Goal: Transaction & Acquisition: Purchase product/service

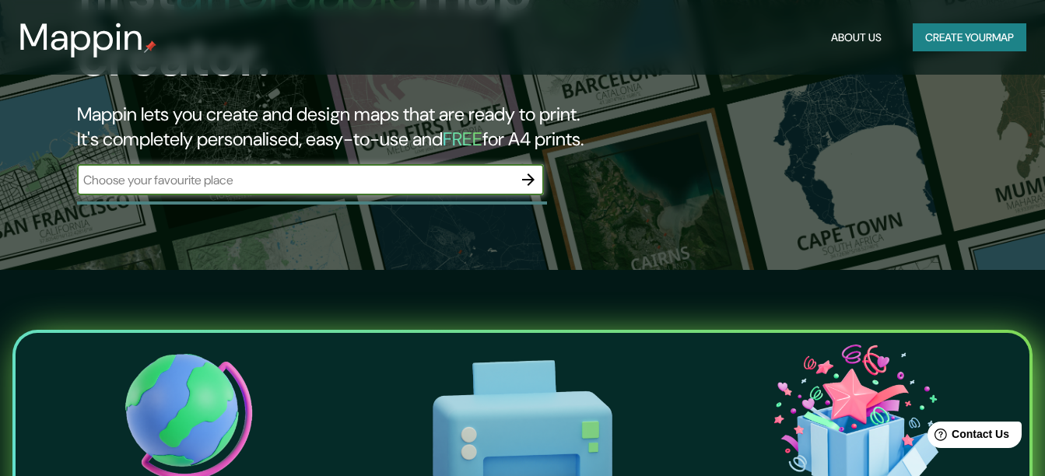
scroll to position [233, 0]
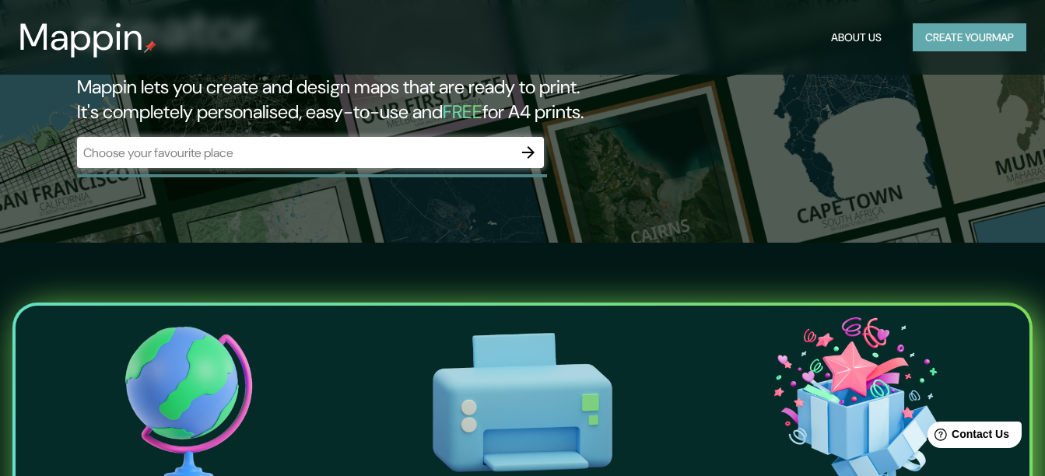
click at [1013, 37] on button "Create your map" at bounding box center [969, 37] width 114 height 29
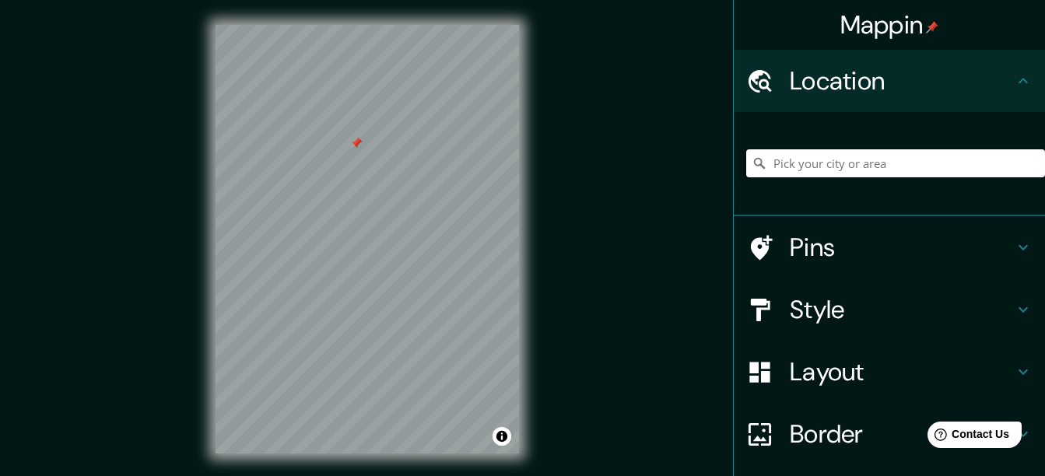
click at [990, 170] on input "Pick your city or area" at bounding box center [895, 163] width 299 height 28
type input "Pisco, [GEOGRAPHIC_DATA], [GEOGRAPHIC_DATA]"
click at [429, 209] on div "© Mapbox © OpenStreetMap Improve this map" at bounding box center [367, 239] width 353 height 478
drag, startPoint x: 523, startPoint y: 271, endPoint x: 548, endPoint y: 317, distance: 51.5
click at [548, 317] on div "Mappin Location [GEOGRAPHIC_DATA], [GEOGRAPHIC_DATA], [GEOGRAPHIC_DATA] [GEOGRA…" at bounding box center [522, 251] width 1045 height 503
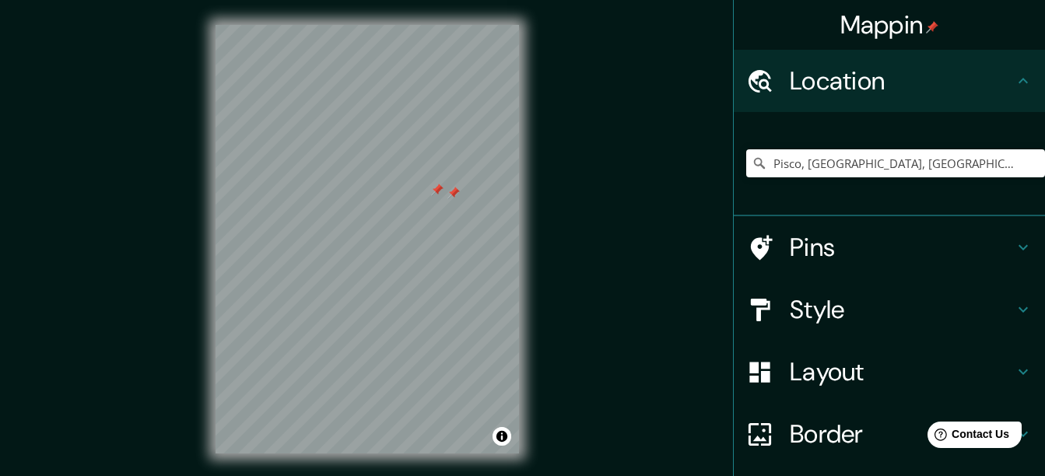
click at [453, 193] on div at bounding box center [453, 193] width 12 height 12
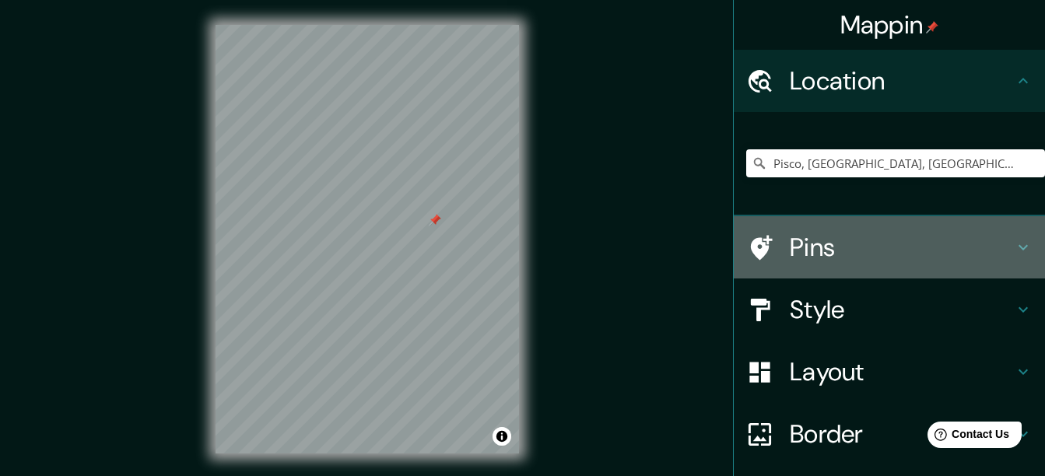
click at [1013, 244] on icon at bounding box center [1022, 247] width 19 height 19
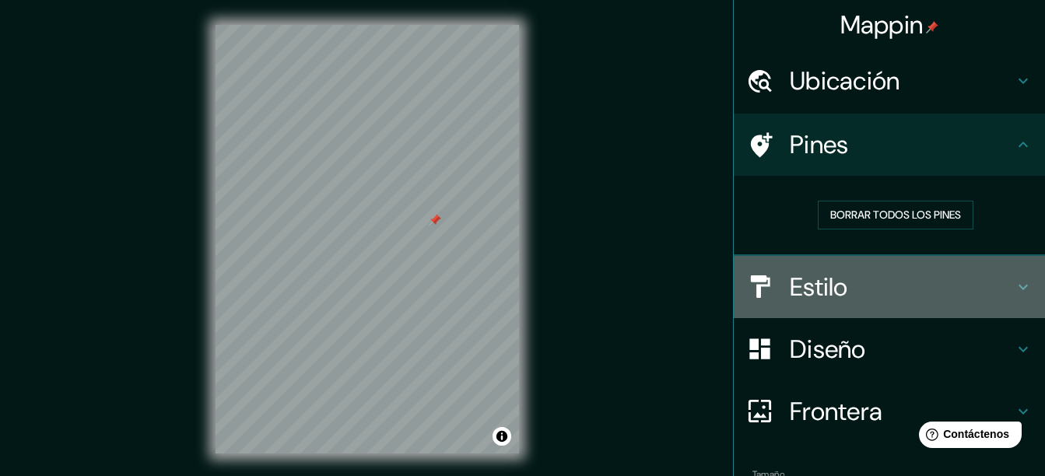
click at [812, 283] on h4 "Estilo" at bounding box center [901, 286] width 224 height 31
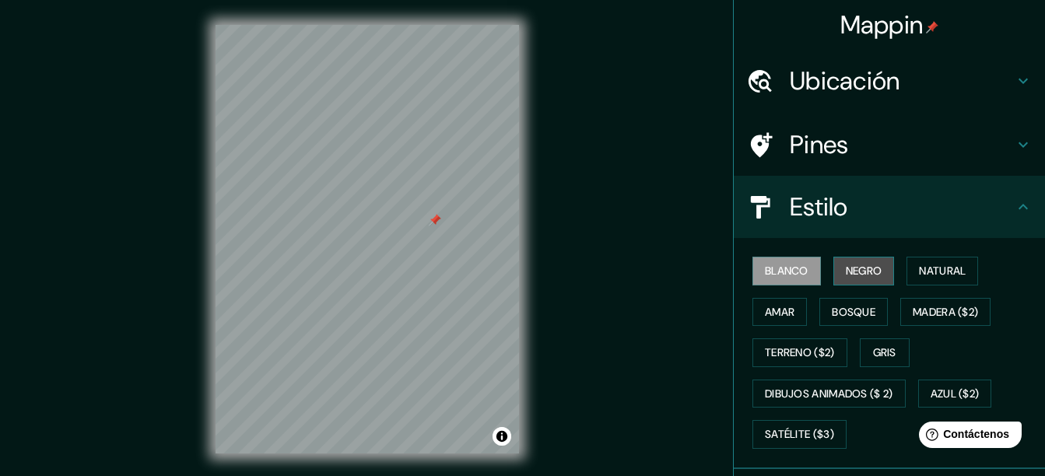
click at [865, 275] on font "Negro" at bounding box center [863, 270] width 37 height 19
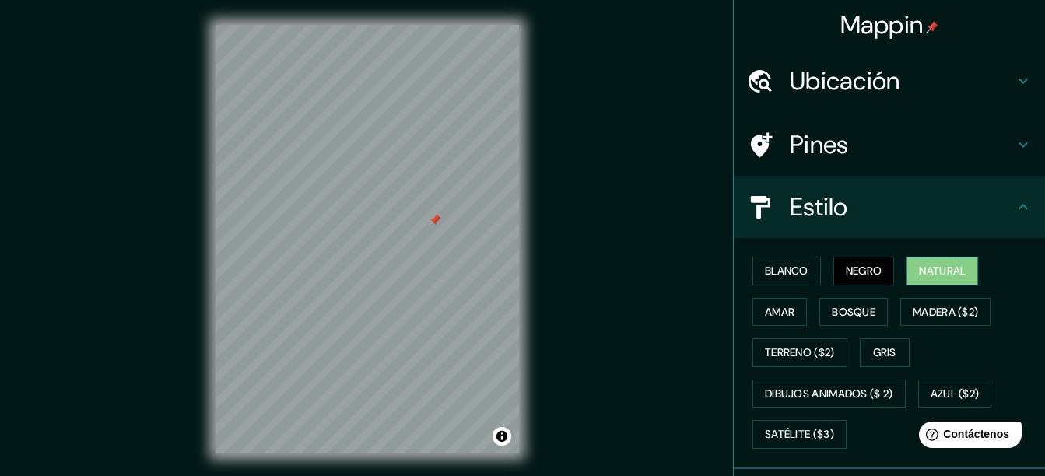
click at [925, 277] on font "Natural" at bounding box center [942, 270] width 47 height 19
click at [940, 303] on font "Madera ($2)" at bounding box center [944, 312] width 65 height 19
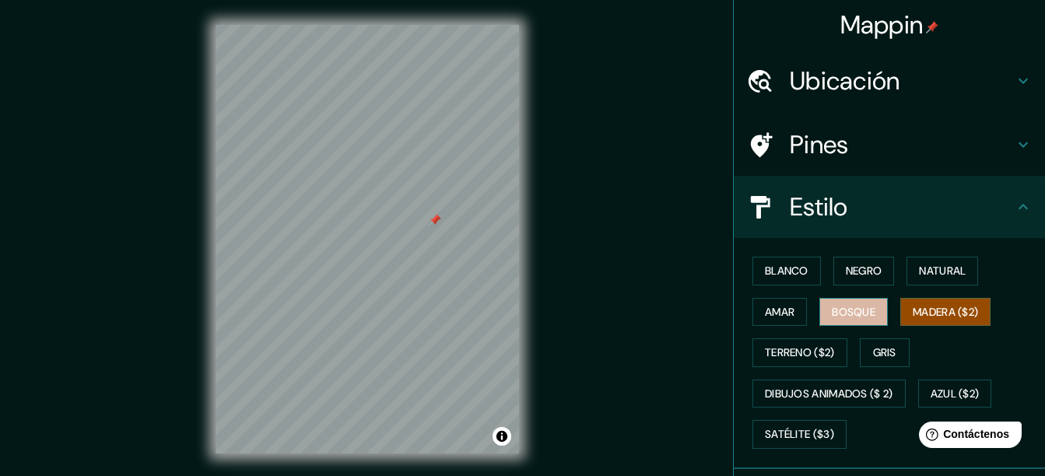
click at [852, 313] on font "Bosque" at bounding box center [853, 312] width 44 height 19
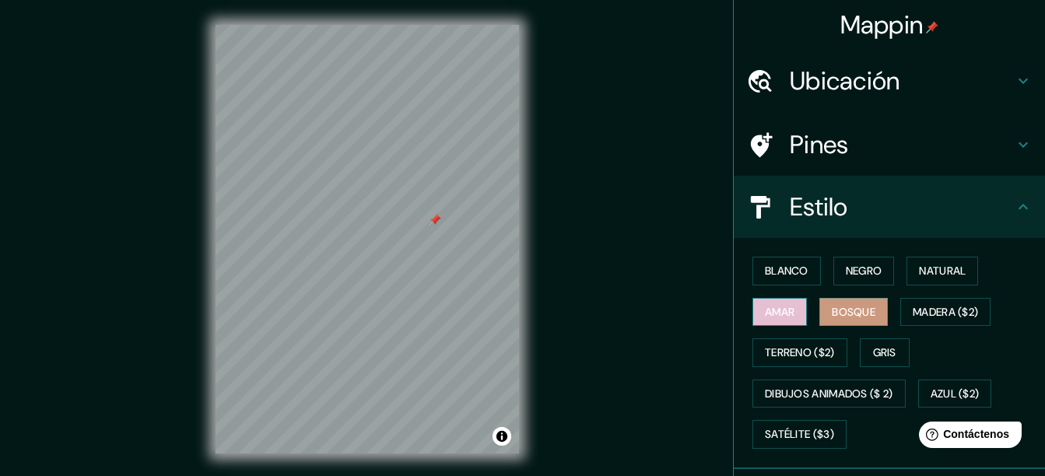
click at [781, 318] on font "Amar" at bounding box center [780, 312] width 30 height 19
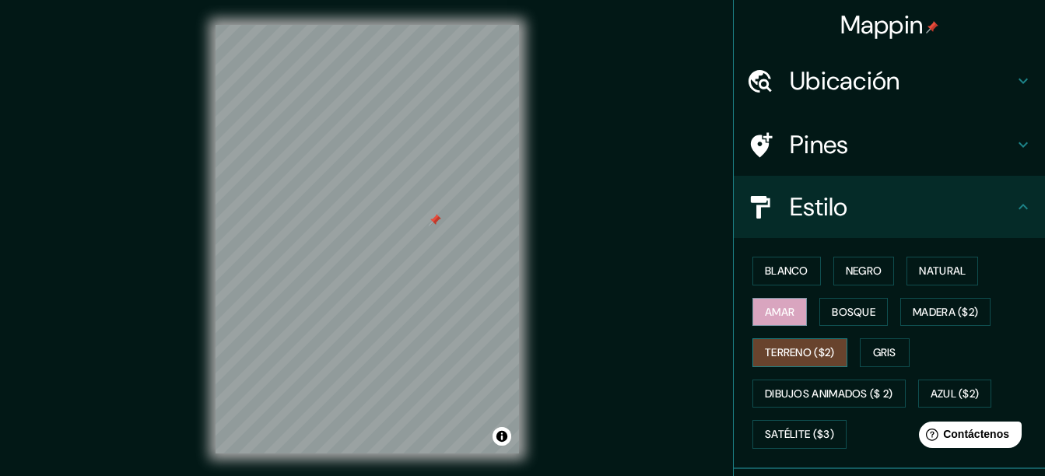
click at [798, 341] on button "Terreno ($2)" at bounding box center [799, 352] width 95 height 29
click at [873, 355] on font "Gris" at bounding box center [884, 352] width 23 height 19
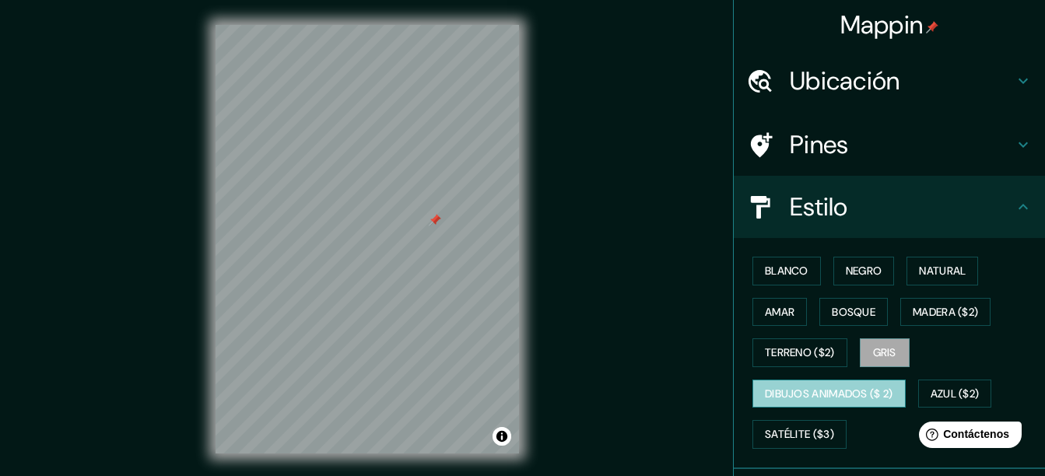
click at [891, 391] on button "Dibujos animados ($ 2)" at bounding box center [828, 394] width 153 height 29
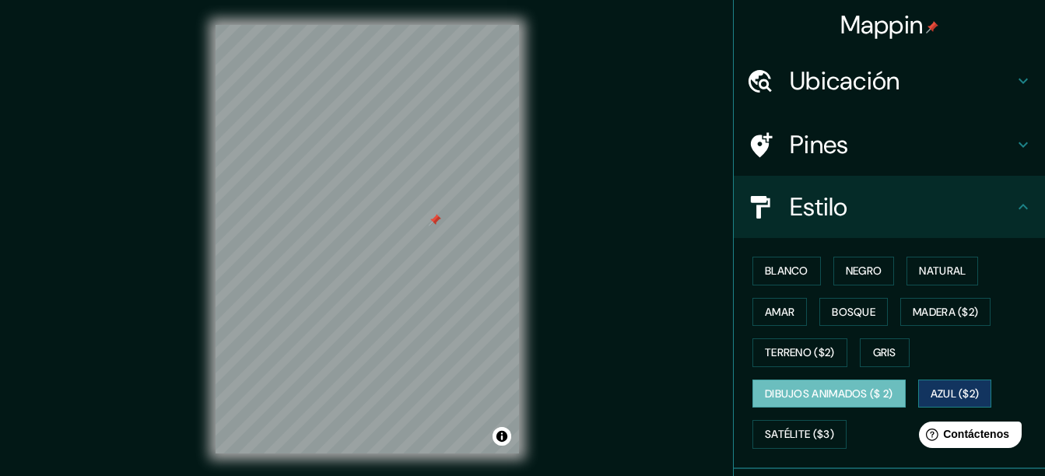
click at [960, 398] on font "Azul ($2)" at bounding box center [954, 393] width 49 height 19
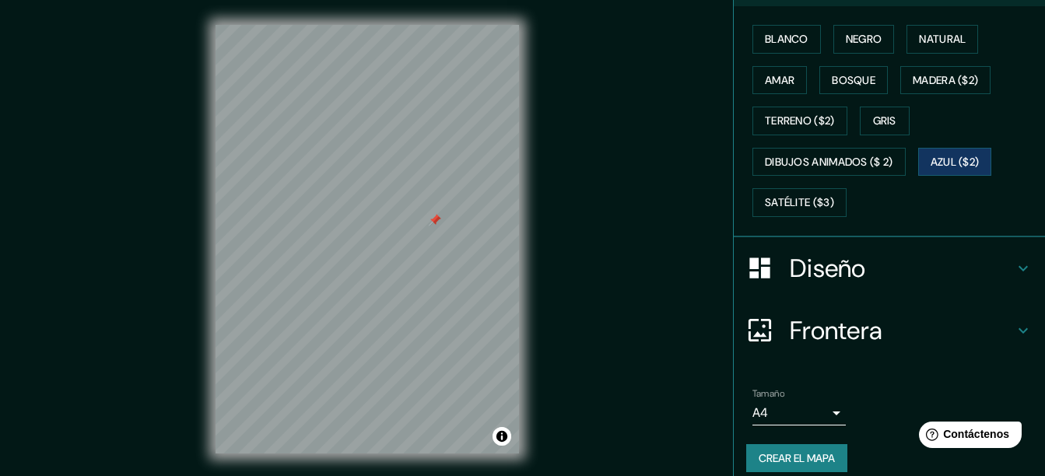
scroll to position [233, 0]
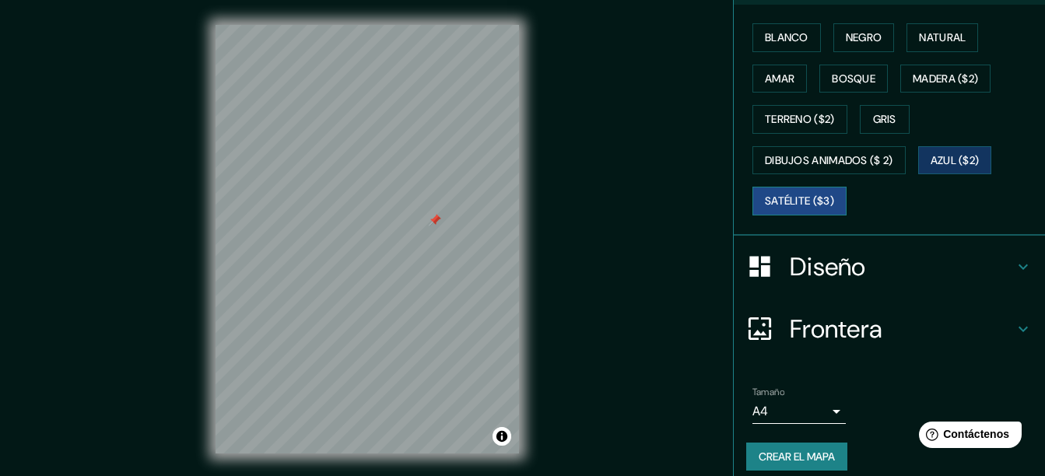
click at [820, 210] on font "Satélite ($3)" at bounding box center [799, 200] width 69 height 19
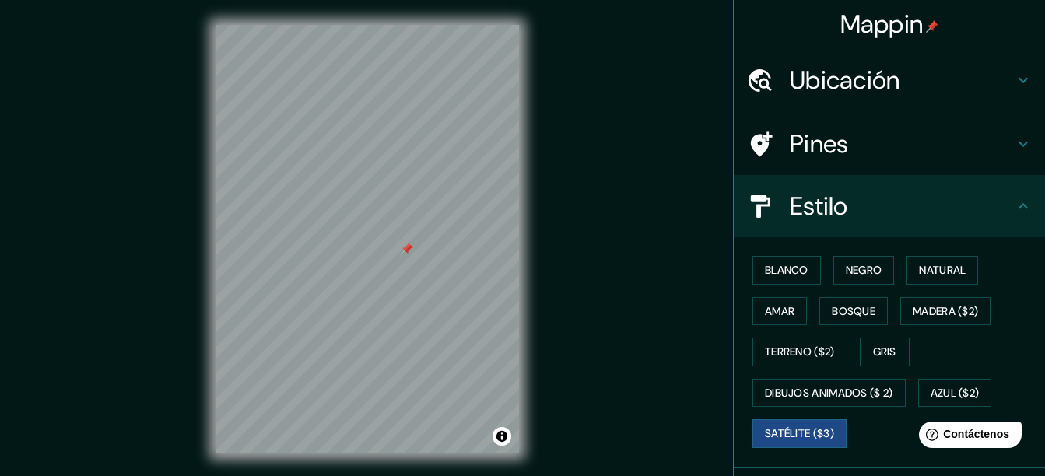
scroll to position [0, 0]
click at [773, 271] on font "Blanco" at bounding box center [787, 270] width 44 height 19
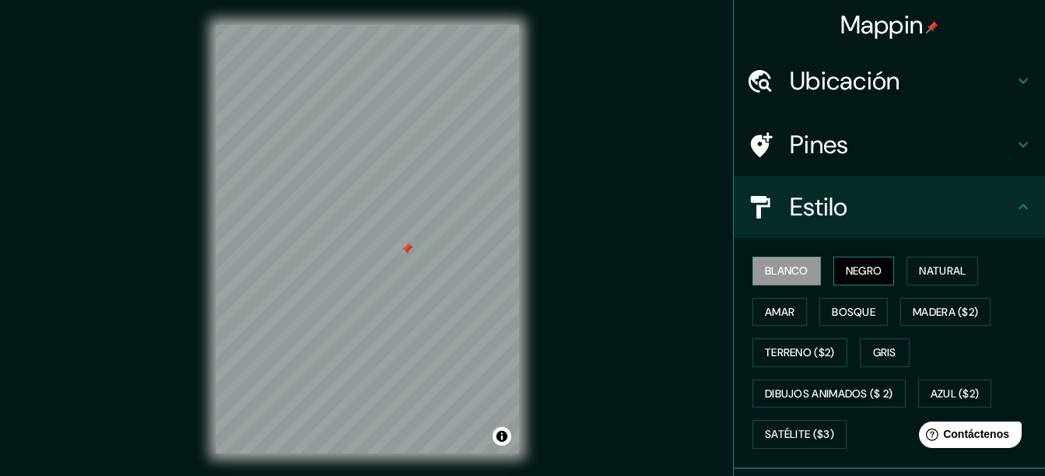
click at [881, 285] on button "Negro" at bounding box center [863, 271] width 61 height 29
click at [835, 142] on h4 "Pines" at bounding box center [901, 144] width 224 height 31
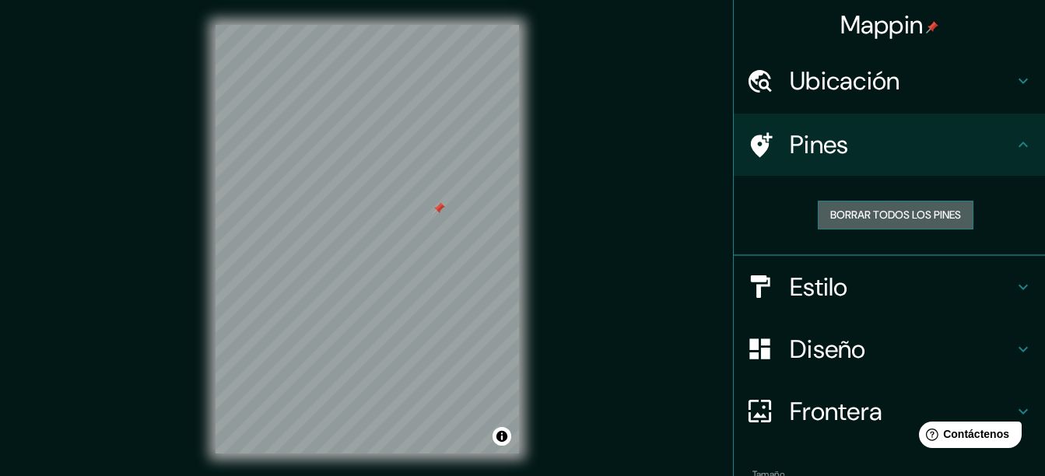
click at [955, 214] on button "Borrar todos los pines" at bounding box center [895, 215] width 156 height 29
click at [789, 83] on h4 "Ubicación" at bounding box center [901, 80] width 224 height 31
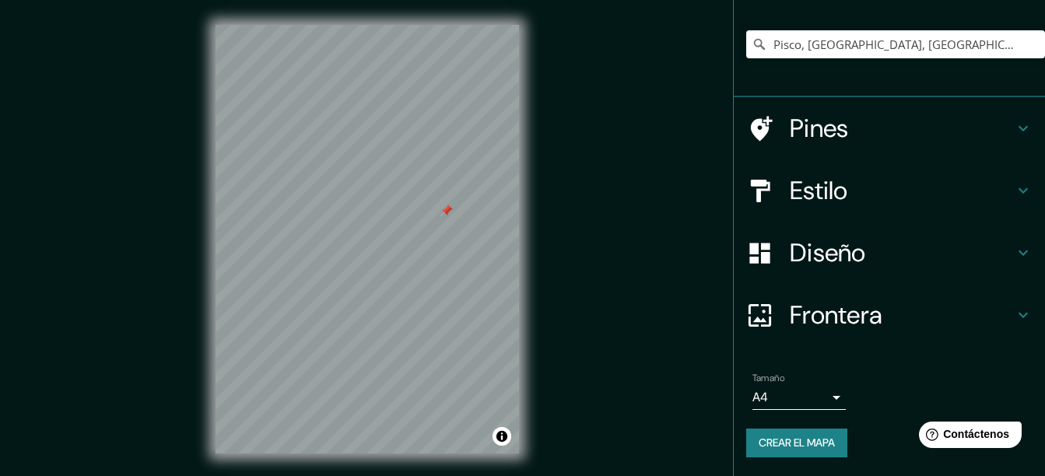
click at [828, 322] on h4 "Frontera" at bounding box center [901, 314] width 224 height 31
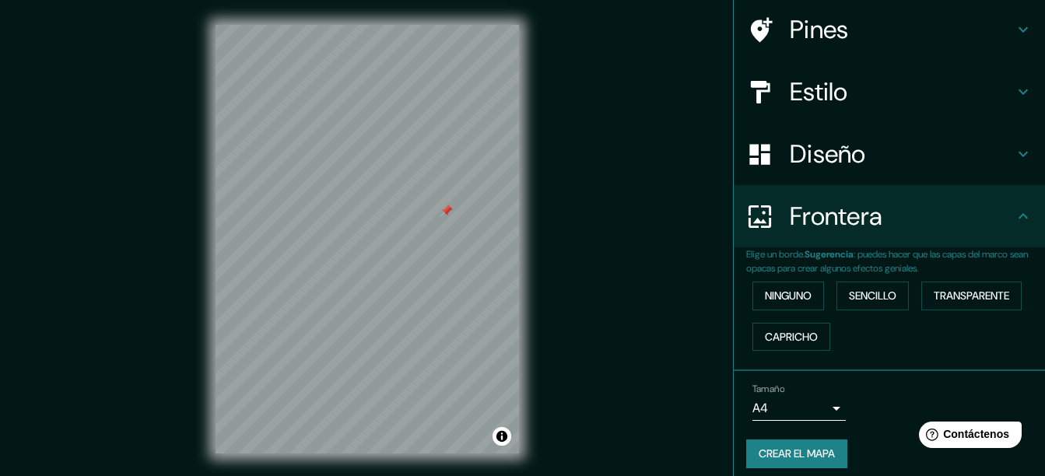
scroll to position [126, 0]
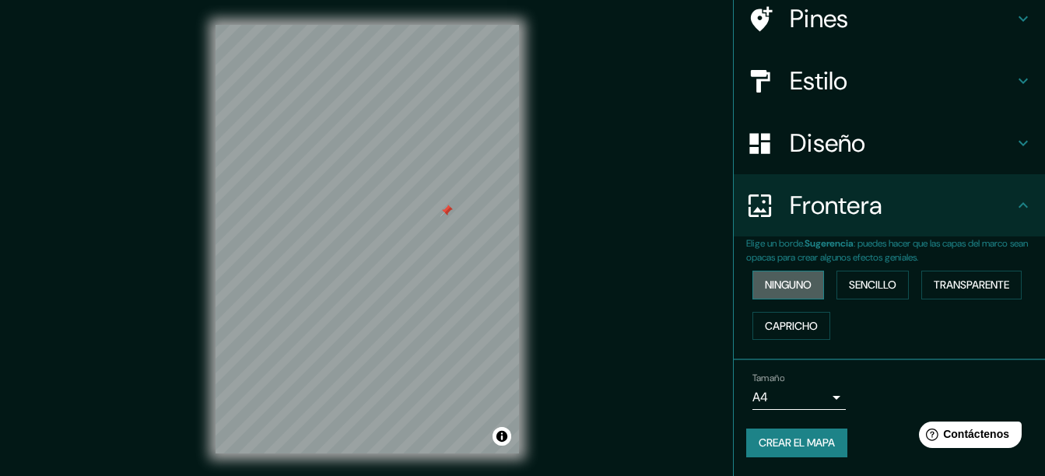
click at [807, 285] on button "Ninguno" at bounding box center [788, 285] width 72 height 29
click at [863, 287] on font "Sencillo" at bounding box center [872, 284] width 47 height 19
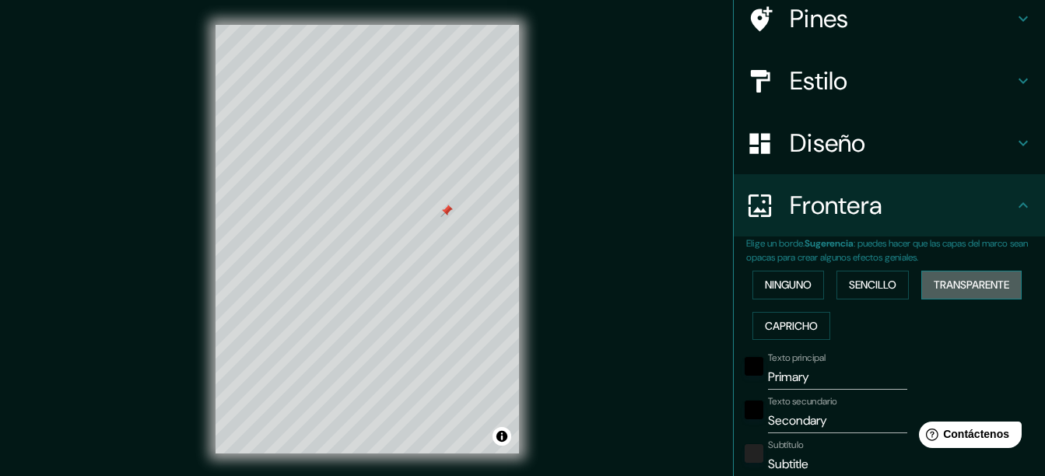
click at [939, 282] on font "Transparente" at bounding box center [970, 284] width 75 height 19
click at [794, 326] on font "Capricho" at bounding box center [791, 326] width 53 height 19
click at [787, 284] on font "Ninguno" at bounding box center [788, 284] width 47 height 19
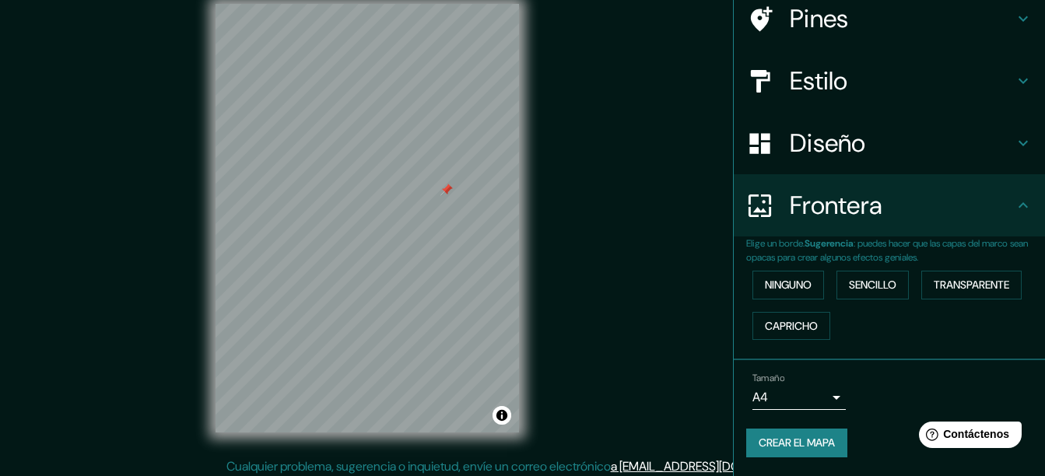
scroll to position [27, 0]
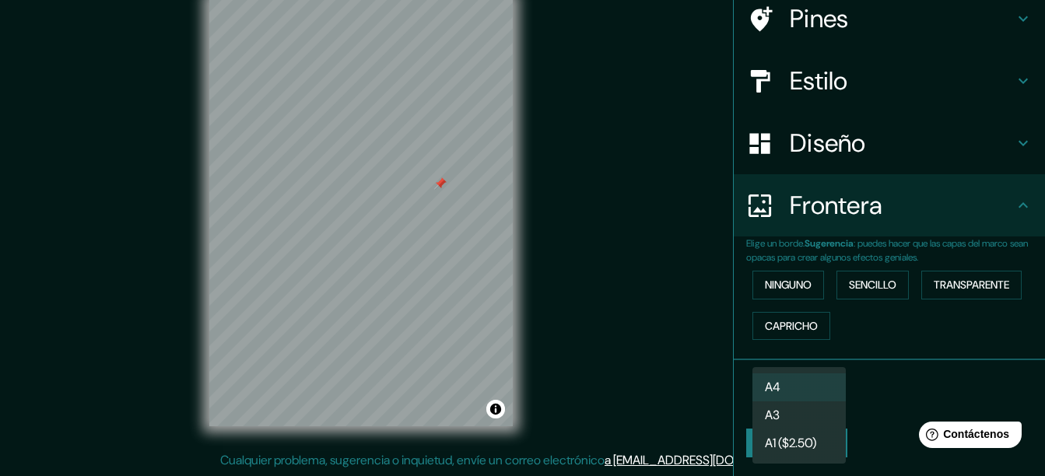
click at [808, 397] on body "Mappin Ubicación Pisco, [GEOGRAPHIC_DATA], [GEOGRAPHIC_DATA] Pisco [GEOGRAPHIC_…" at bounding box center [522, 211] width 1045 height 476
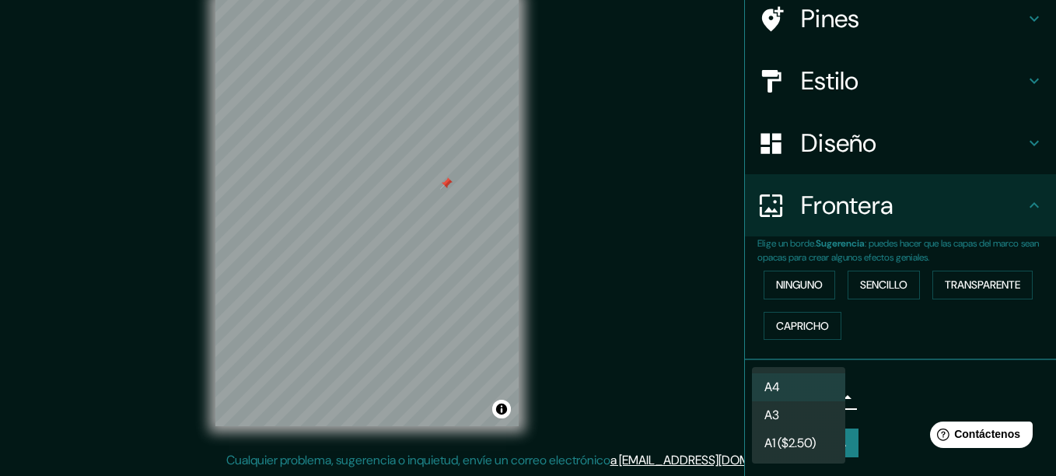
click at [802, 415] on li "A3" at bounding box center [798, 415] width 93 height 28
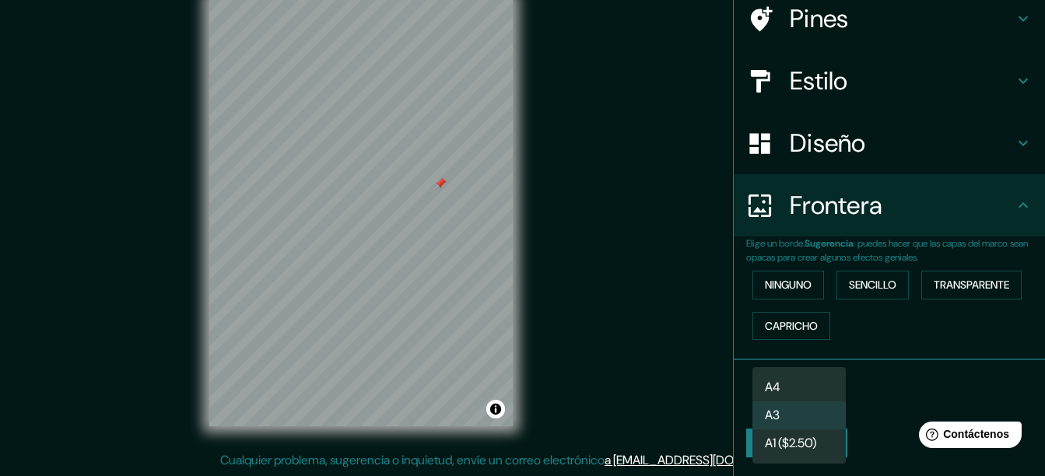
click at [805, 401] on body "Mappin Ubicación Pisco, [GEOGRAPHIC_DATA], [GEOGRAPHIC_DATA] Pisco [GEOGRAPHIC_…" at bounding box center [522, 211] width 1045 height 476
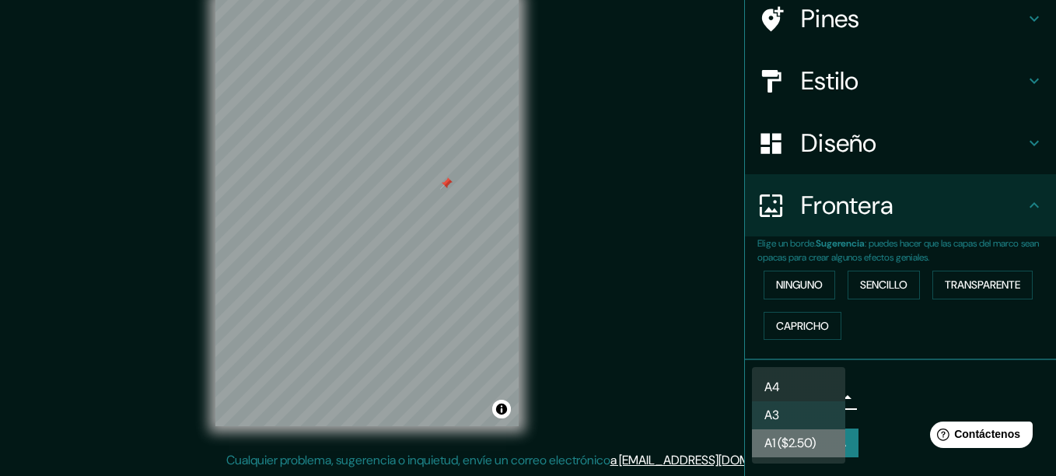
click at [814, 439] on font "A1 ($2.50)" at bounding box center [790, 443] width 51 height 19
click at [812, 396] on body "Mappin Ubicación Pisco, [GEOGRAPHIC_DATA], [GEOGRAPHIC_DATA] Pisco [GEOGRAPHIC_…" at bounding box center [528, 211] width 1056 height 476
click at [806, 383] on li "A4" at bounding box center [798, 387] width 93 height 28
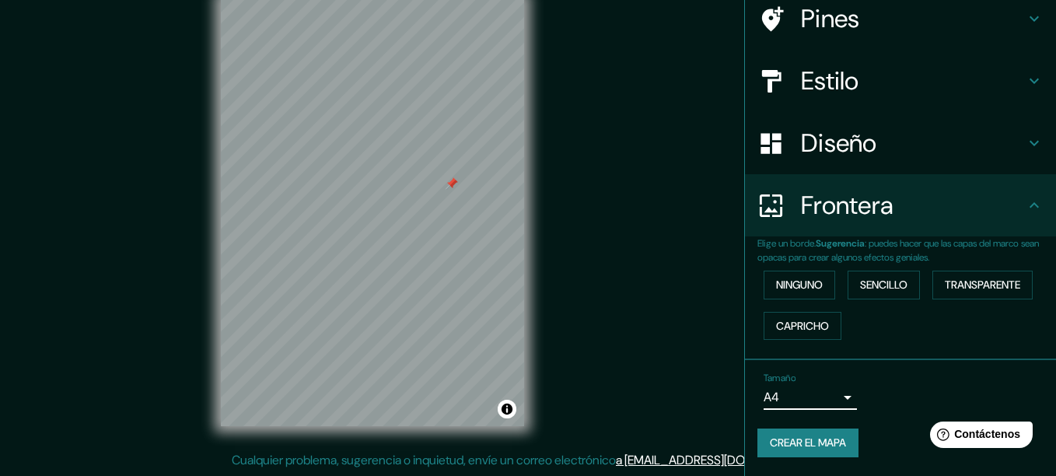
click at [828, 408] on body "Mappin Ubicación Pisco, [GEOGRAPHIC_DATA], [GEOGRAPHIC_DATA] Pisco [GEOGRAPHIC_…" at bounding box center [528, 211] width 1056 height 476
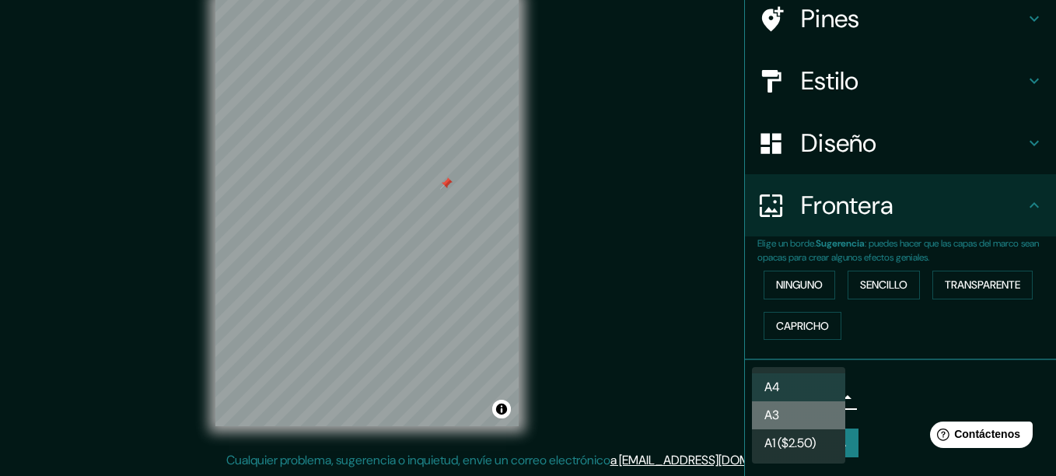
click at [793, 414] on li "A3" at bounding box center [798, 415] width 93 height 28
type input "a4"
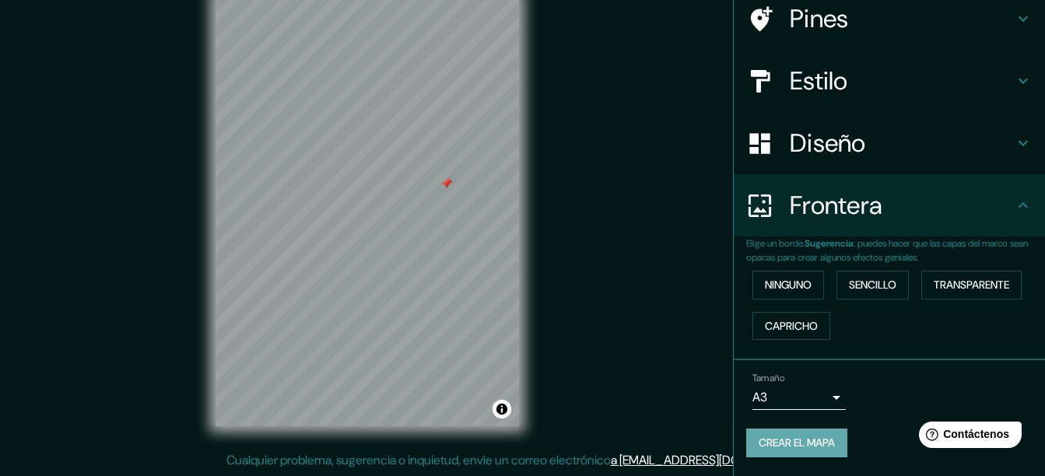
click at [793, 442] on font "Crear el mapa" at bounding box center [796, 442] width 76 height 19
click at [784, 432] on button "Crear el mapa" at bounding box center [796, 443] width 101 height 29
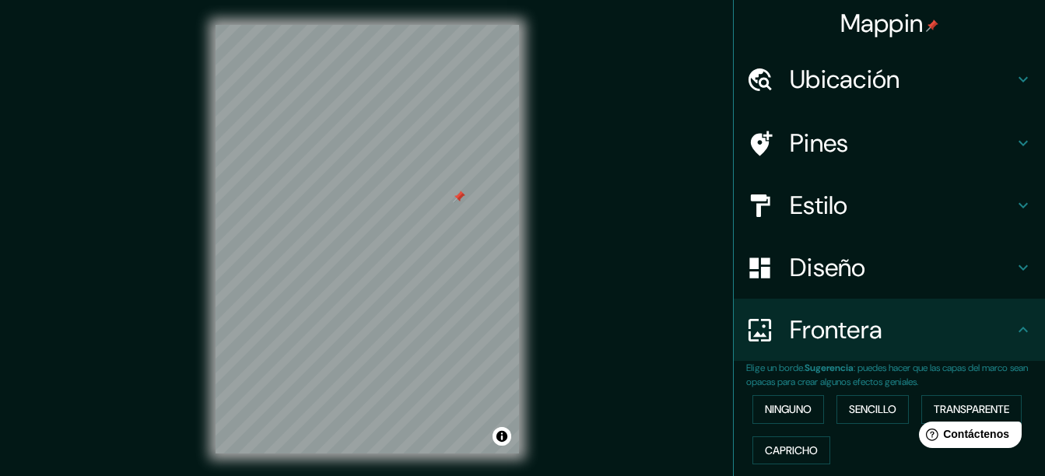
scroll to position [0, 0]
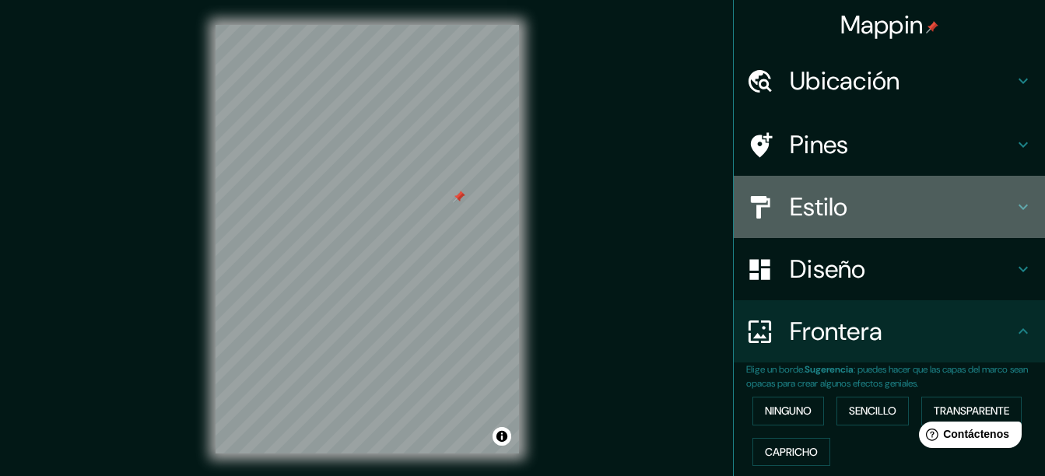
click at [915, 220] on h4 "Estilo" at bounding box center [901, 206] width 224 height 31
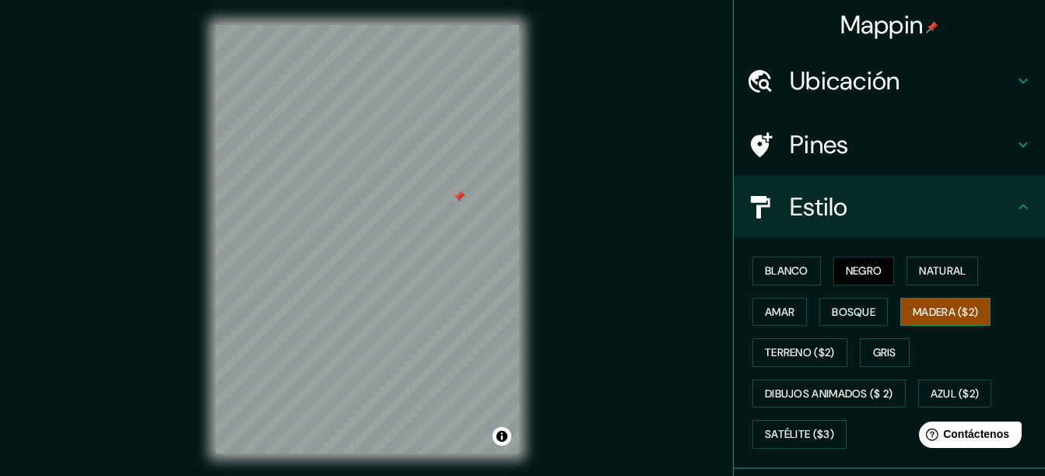
click at [937, 310] on font "Madera ($2)" at bounding box center [944, 312] width 65 height 19
click at [779, 328] on div "Blanco Negro Natural Amar Bosque Madera ($2) Terreno ($2) Gris Dibujos animados…" at bounding box center [895, 352] width 299 height 205
click at [776, 266] on font "Blanco" at bounding box center [787, 270] width 44 height 19
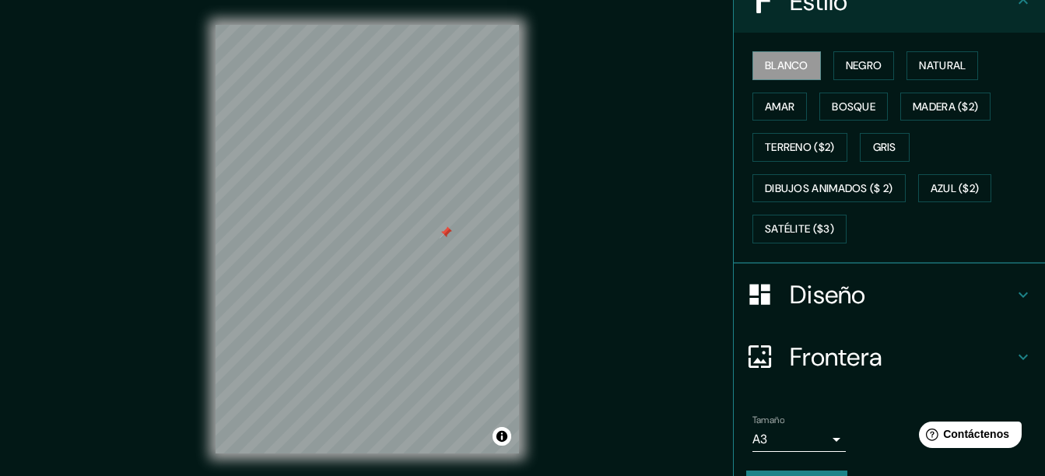
scroll to position [233, 0]
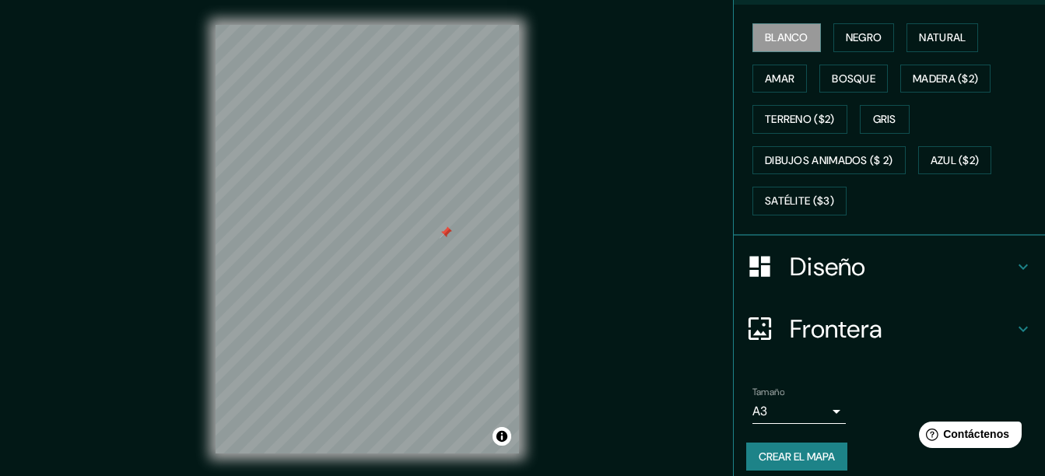
click at [829, 263] on h4 "Diseño" at bounding box center [901, 266] width 224 height 31
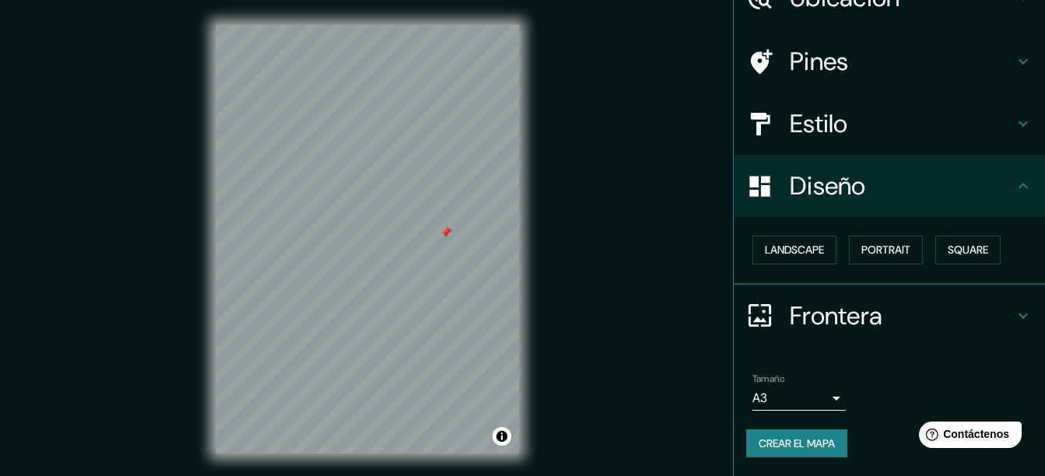
scroll to position [83, 0]
click at [953, 252] on font "Cuadrado" at bounding box center [952, 249] width 58 height 19
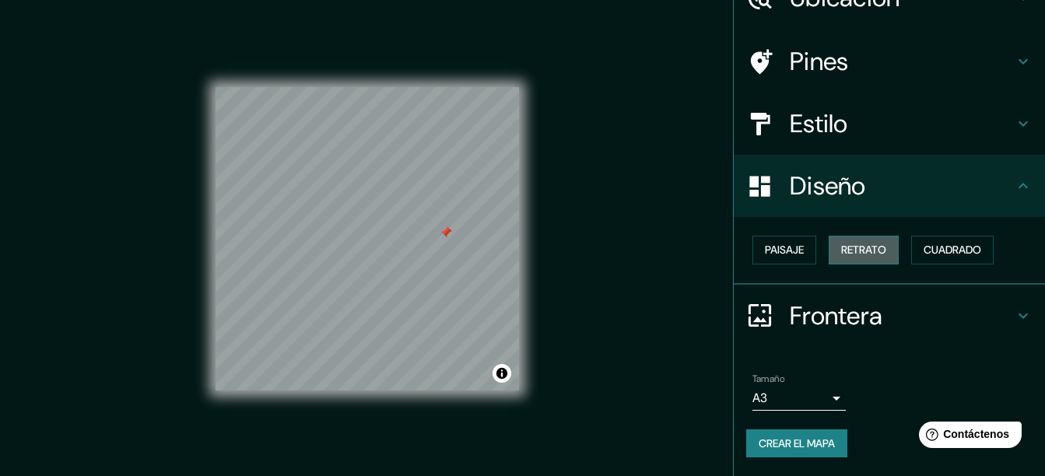
click at [882, 257] on button "Retrato" at bounding box center [863, 250] width 70 height 29
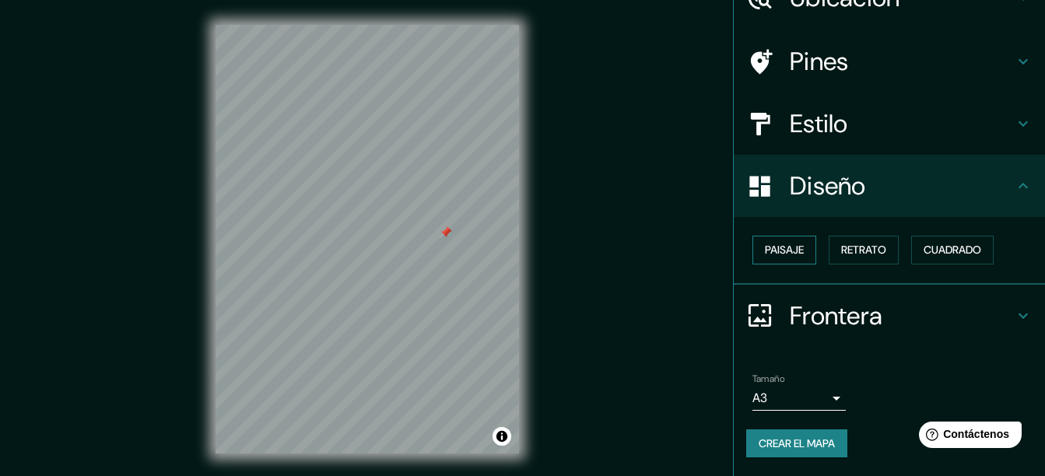
click at [787, 250] on font "Paisaje" at bounding box center [784, 249] width 39 height 19
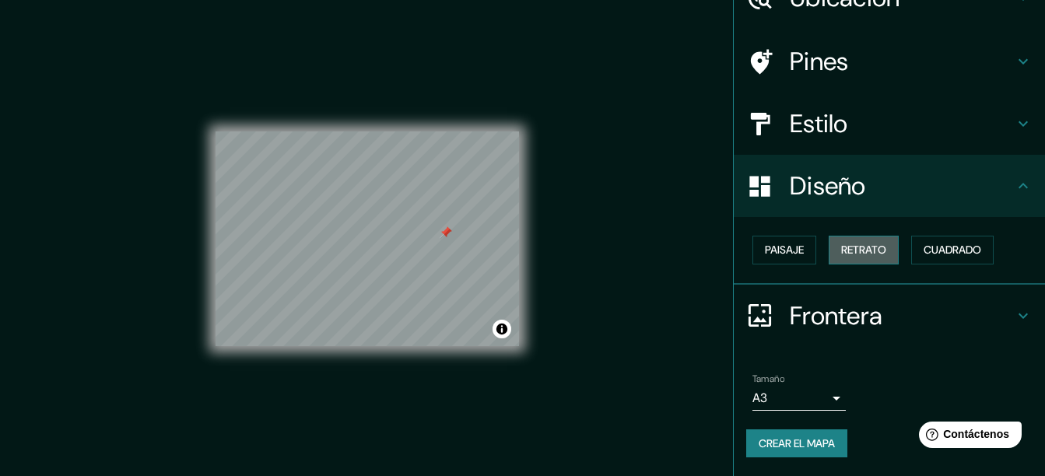
click at [852, 256] on font "Retrato" at bounding box center [863, 249] width 45 height 19
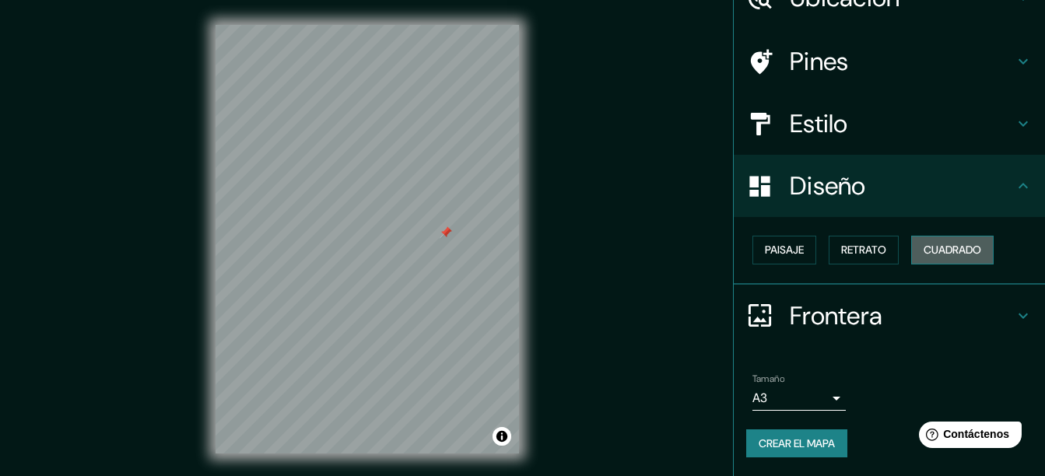
click at [954, 241] on font "Cuadrado" at bounding box center [952, 249] width 58 height 19
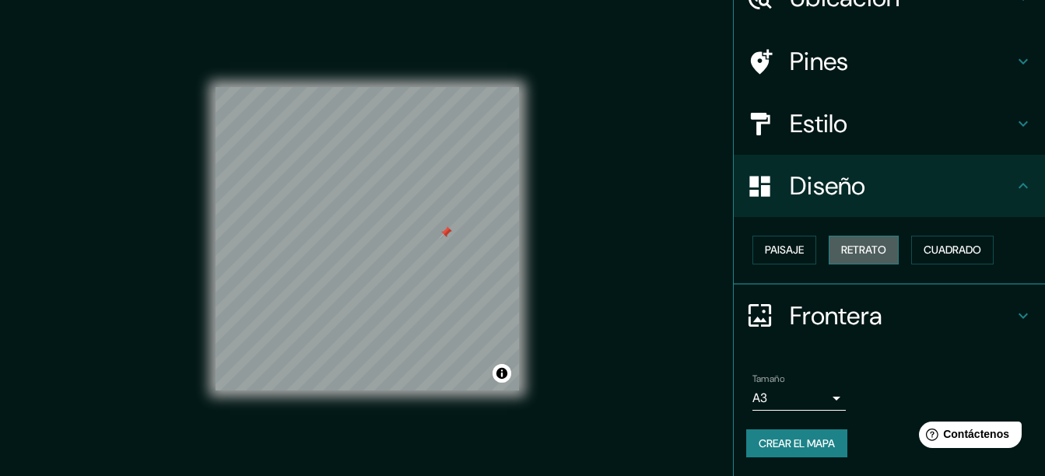
click at [859, 248] on font "Retrato" at bounding box center [863, 249] width 45 height 19
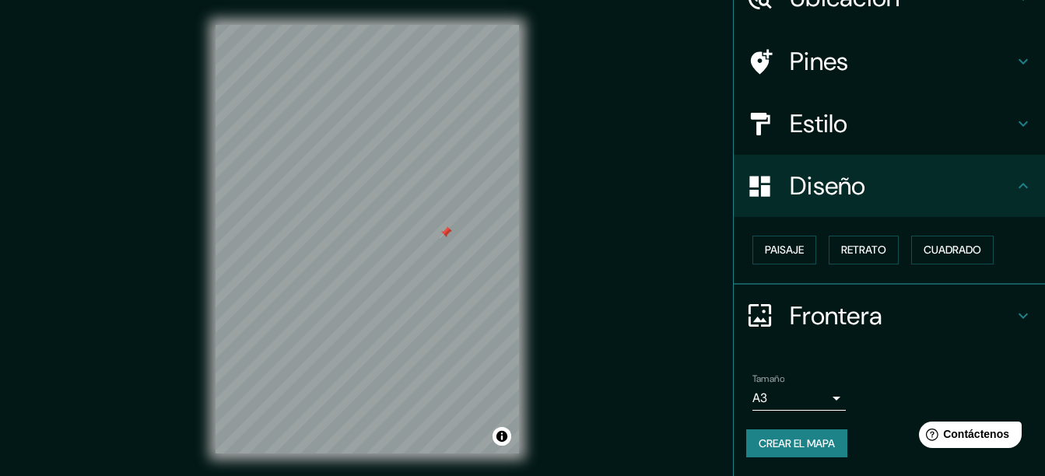
click at [816, 310] on h4 "Frontera" at bounding box center [901, 315] width 224 height 31
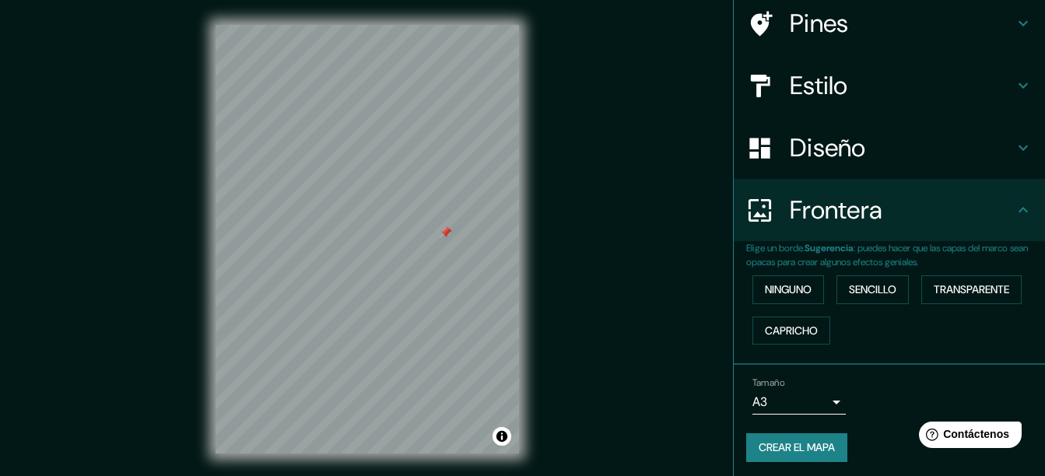
scroll to position [126, 0]
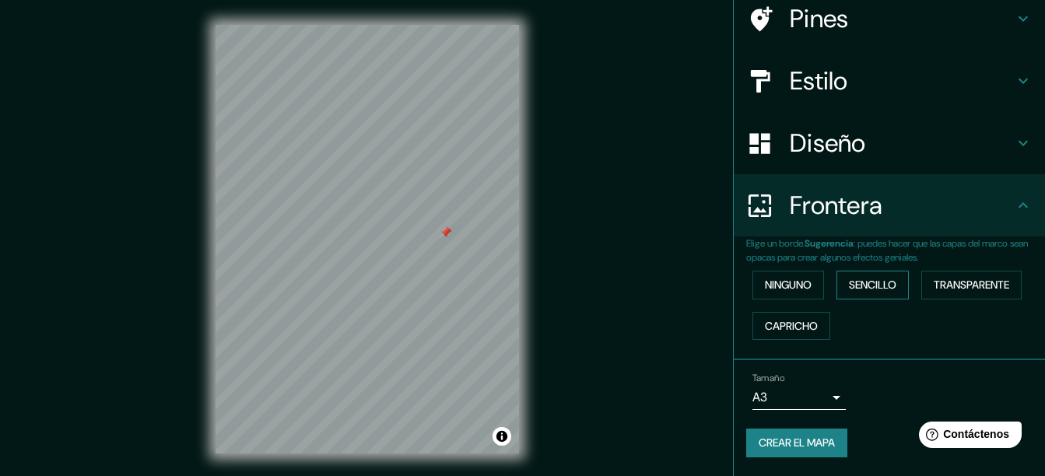
click at [877, 287] on font "Sencillo" at bounding box center [872, 284] width 47 height 19
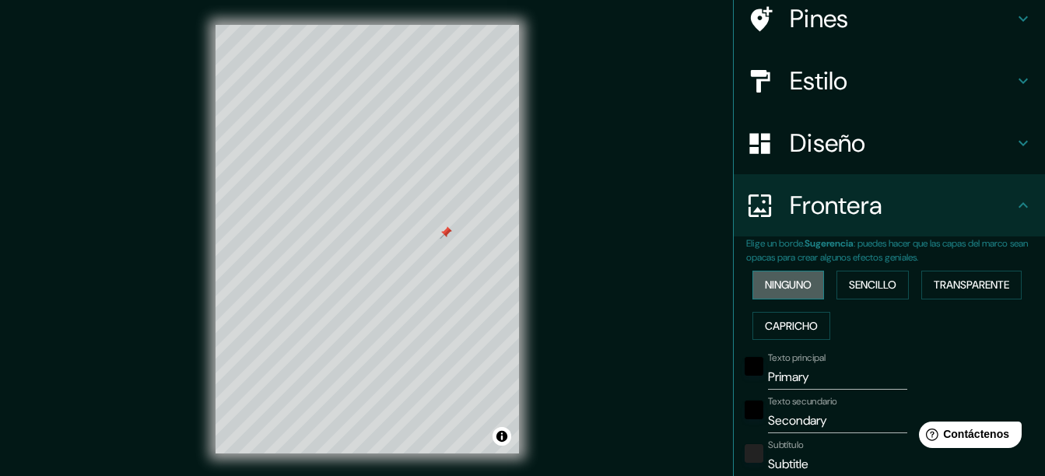
click at [792, 280] on font "Ninguno" at bounding box center [788, 284] width 47 height 19
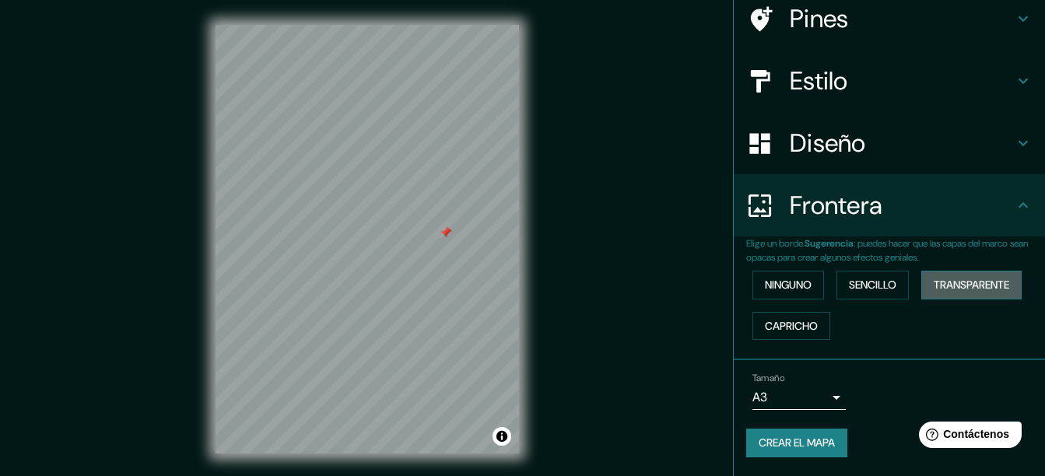
click at [984, 287] on font "Transparente" at bounding box center [970, 284] width 75 height 19
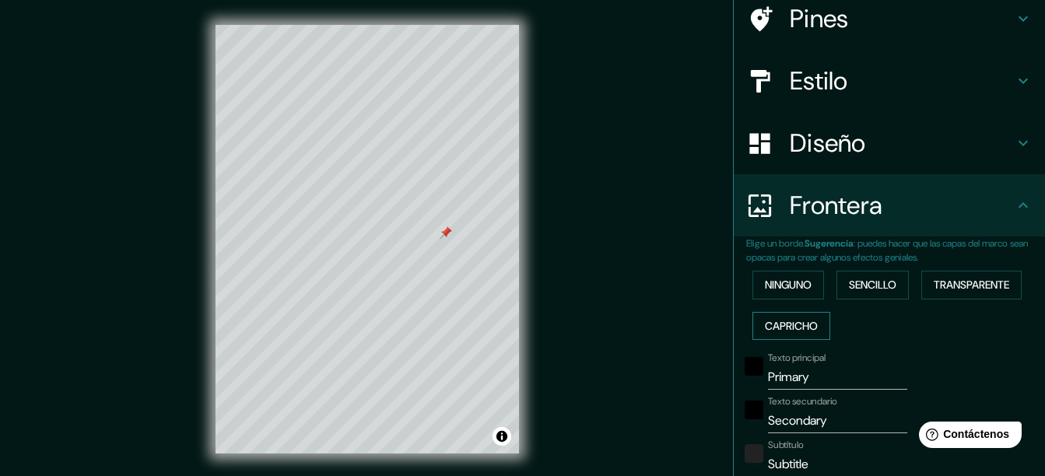
click at [812, 322] on button "Capricho" at bounding box center [791, 326] width 78 height 29
click at [806, 282] on button "Ninguno" at bounding box center [788, 285] width 72 height 29
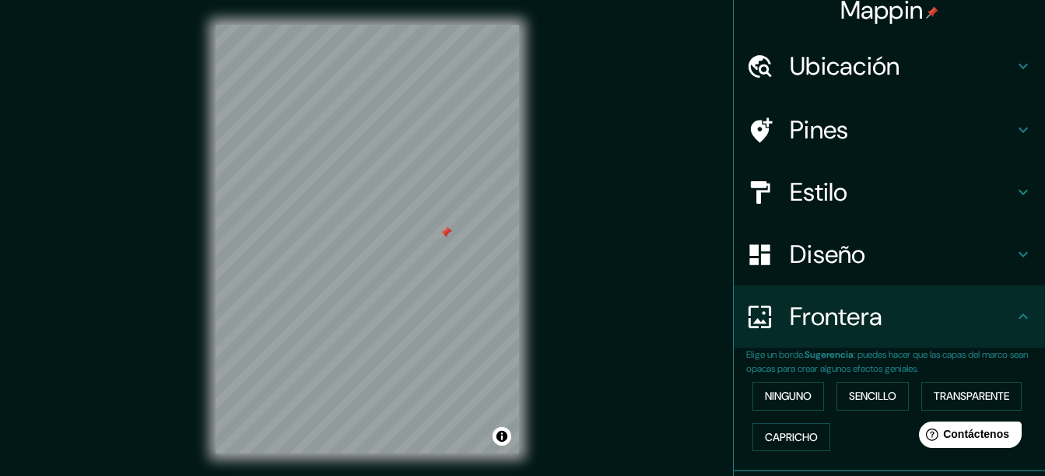
scroll to position [0, 0]
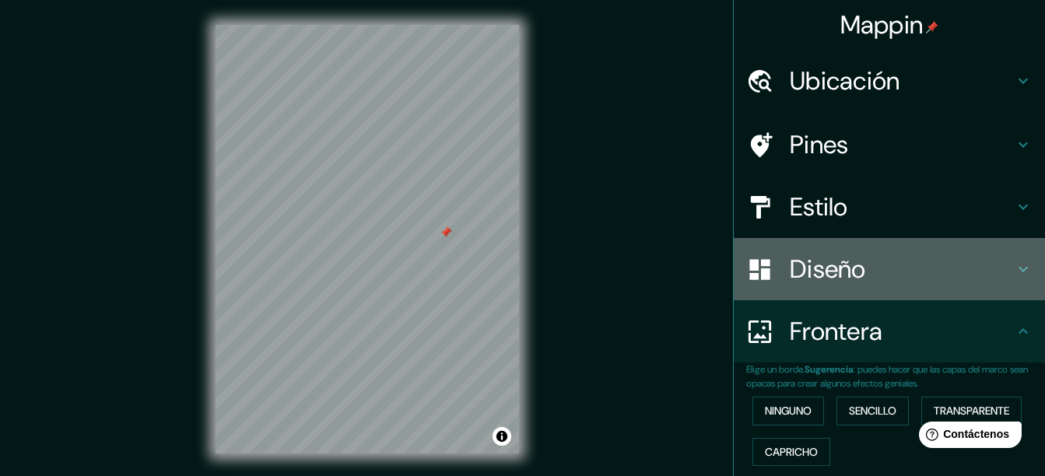
click at [836, 283] on h4 "Diseño" at bounding box center [901, 269] width 224 height 31
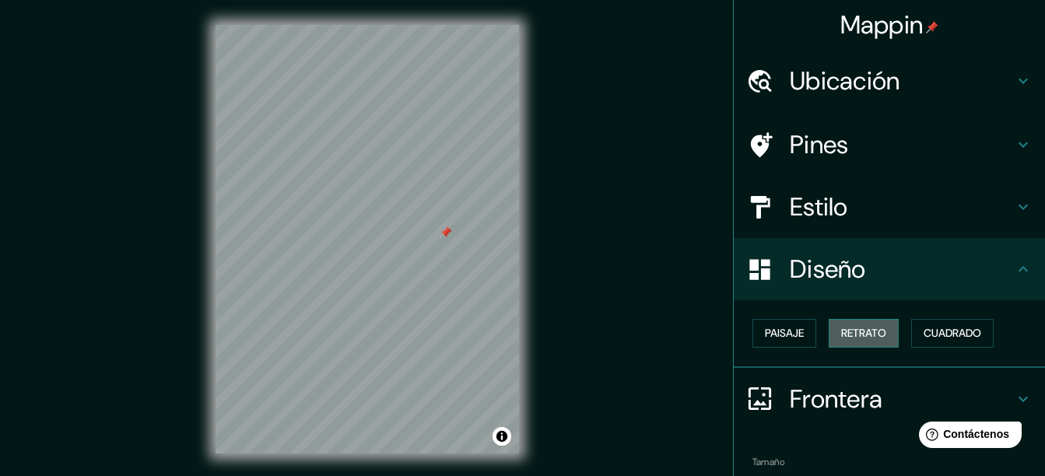
click at [859, 337] on font "Retrato" at bounding box center [863, 333] width 45 height 19
click at [933, 339] on font "Cuadrado" at bounding box center [952, 333] width 58 height 19
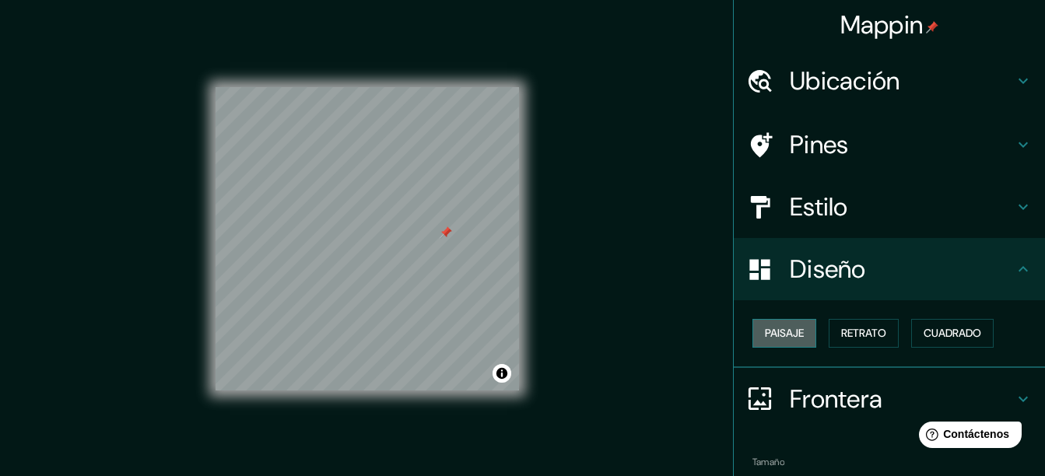
click at [789, 328] on font "Paisaje" at bounding box center [784, 333] width 39 height 19
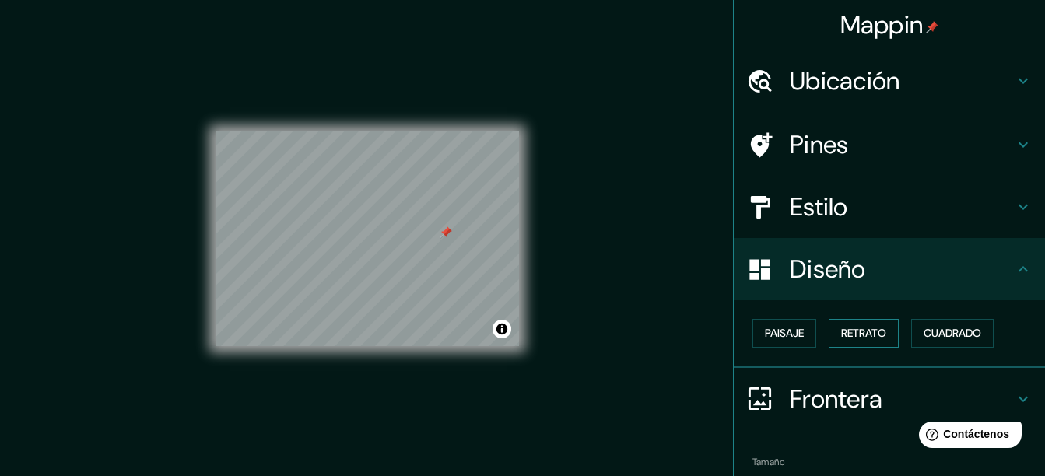
click at [859, 339] on font "Retrato" at bounding box center [863, 333] width 45 height 19
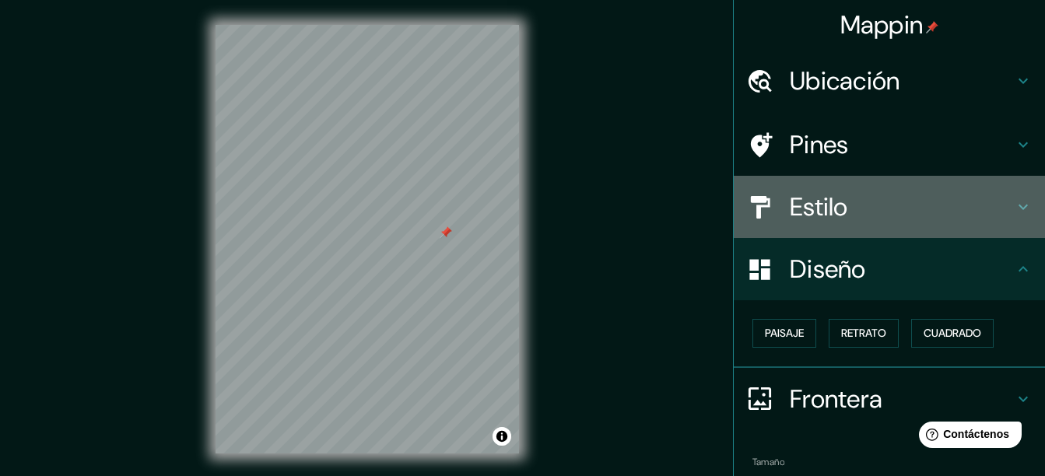
click at [849, 219] on h4 "Estilo" at bounding box center [901, 206] width 224 height 31
